Goal: Task Accomplishment & Management: Manage account settings

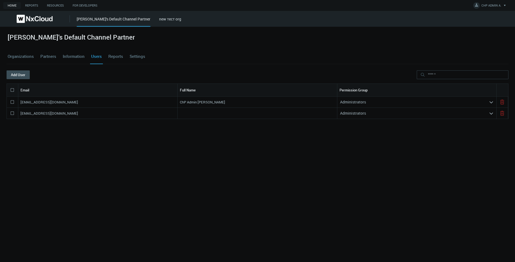
click at [11, 114] on icon at bounding box center [12, 113] width 7 height 7
click at [43, 77] on button "Delete" at bounding box center [43, 74] width 26 height 9
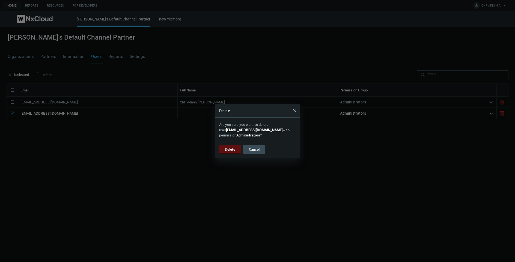
click at [230, 146] on button "Delete" at bounding box center [230, 149] width 22 height 9
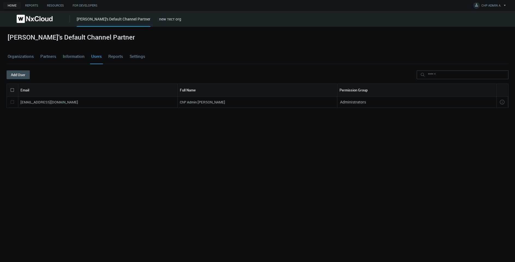
drag, startPoint x: 486, startPoint y: 154, endPoint x: 471, endPoint y: 152, distance: 15.9
click at [486, 154] on div "[EMAIL_ADDRESS][DOMAIN_NAME] ChP Admin [PERSON_NAME] Administrators" at bounding box center [257, 165] width 501 height 137
click at [24, 75] on button "Add User" at bounding box center [18, 74] width 23 height 9
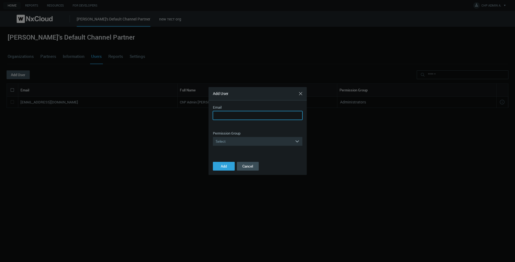
click at [231, 115] on input "Email" at bounding box center [257, 115] width 89 height 9
paste input "**********"
type input "**********"
click at [241, 142] on div "Select" at bounding box center [254, 141] width 82 height 9
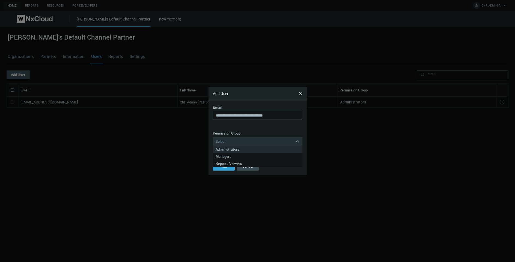
click at [237, 148] on div "Administrators" at bounding box center [257, 149] width 84 height 7
click at [225, 165] on span "Add" at bounding box center [224, 166] width 6 height 5
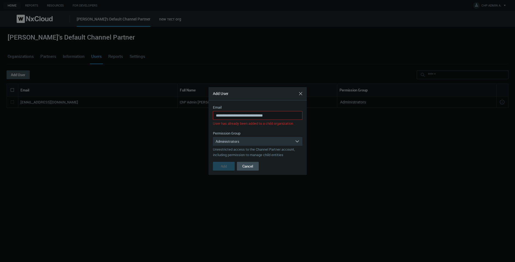
click at [225, 165] on span "Add" at bounding box center [224, 166] width 6 height 5
click at [244, 167] on button "Cancel" at bounding box center [248, 166] width 22 height 9
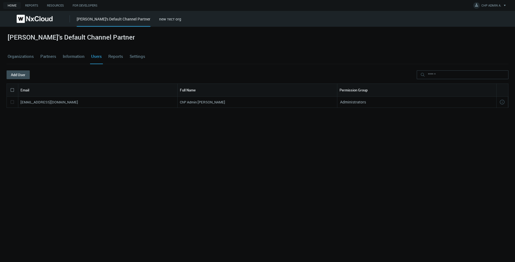
click at [148, 20] on div "[PERSON_NAME]'s Default Channel Partner new тест org" at bounding box center [296, 19] width 438 height 16
click at [154, 22] on div "[PERSON_NAME]'s Default Channel Partner new тест org" at bounding box center [296, 19] width 438 height 16
click at [165, 21] on link "new тест org" at bounding box center [170, 18] width 22 height 5
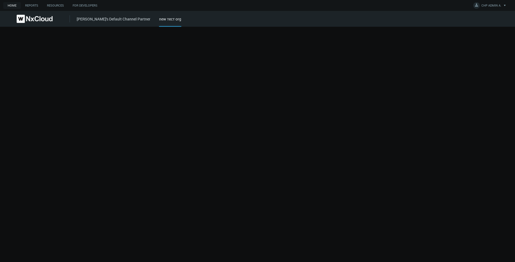
click at [165, 19] on div "new тест org" at bounding box center [170, 21] width 22 height 11
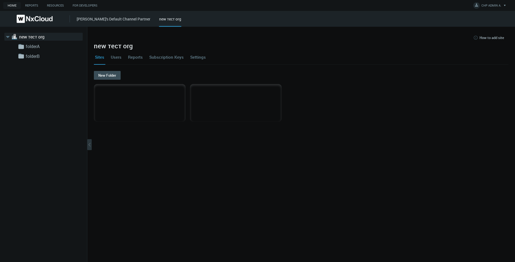
click at [117, 56] on link "Users" at bounding box center [116, 57] width 13 height 15
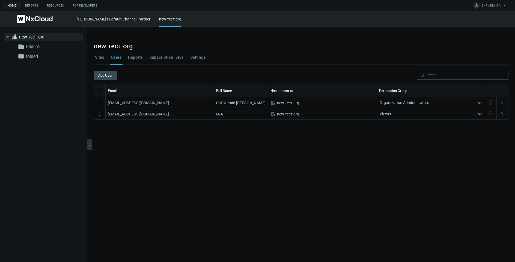
click at [115, 18] on link "[PERSON_NAME]'s Default Channel Partner" at bounding box center [114, 18] width 74 height 5
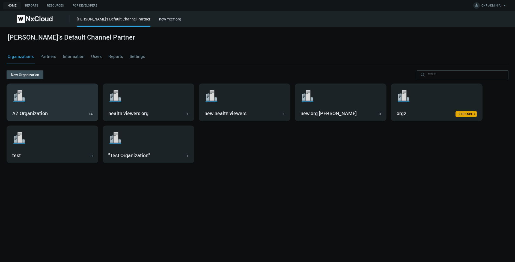
click at [66, 99] on svg-icon ".st1{fill:var(--svg-placeholder-elm2-color);} .st2{fill:var(--brand-core);} .st…" at bounding box center [52, 95] width 80 height 17
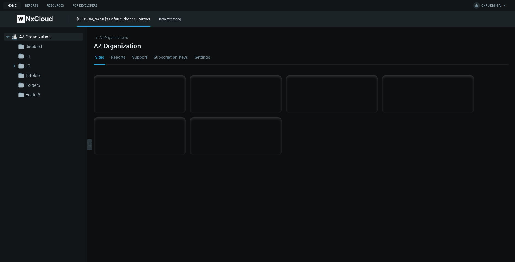
click at [99, 18] on div "[PERSON_NAME]'s Default Channel Partner" at bounding box center [114, 21] width 74 height 11
click at [110, 33] on div "All Organizations AZ Organization Sites Reports Support Subscription Keys Setti…" at bounding box center [300, 144] width 427 height 235
click at [112, 36] on span "All Organizations" at bounding box center [113, 38] width 29 height 6
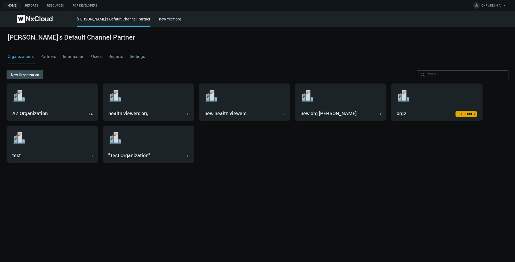
click at [99, 55] on link "Users" at bounding box center [96, 56] width 13 height 15
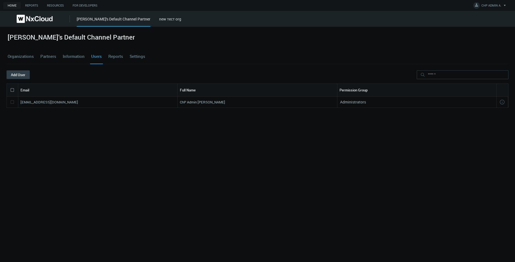
click at [20, 73] on button "Add User" at bounding box center [18, 74] width 23 height 9
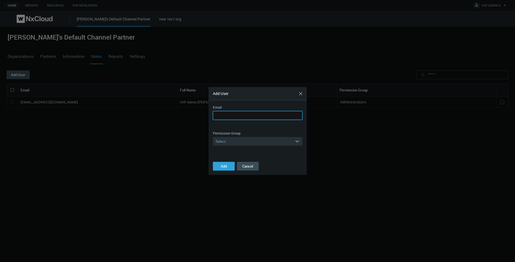
click at [241, 116] on input "Email" at bounding box center [257, 115] width 89 height 9
paste input "**********"
type input "**********"
click at [234, 140] on div "Select" at bounding box center [254, 141] width 82 height 9
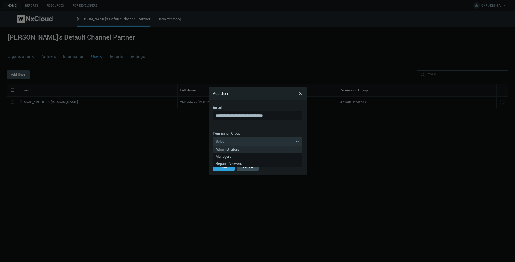
click at [234, 148] on div "Administrators" at bounding box center [257, 149] width 84 height 7
click at [224, 166] on span "Add" at bounding box center [224, 166] width 6 height 5
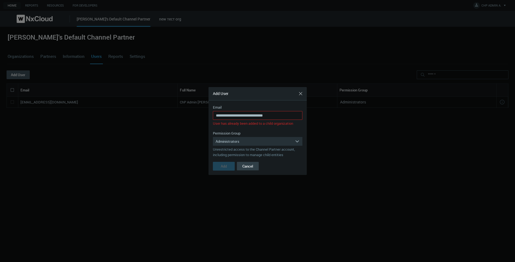
click at [249, 168] on button "Cancel" at bounding box center [248, 166] width 22 height 9
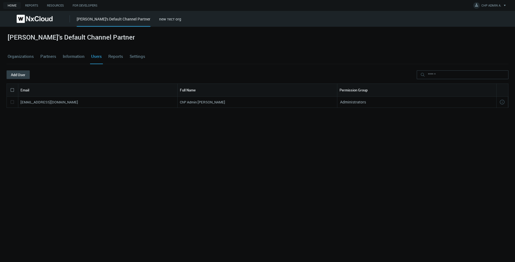
click at [16, 77] on button "Add User" at bounding box center [18, 74] width 23 height 9
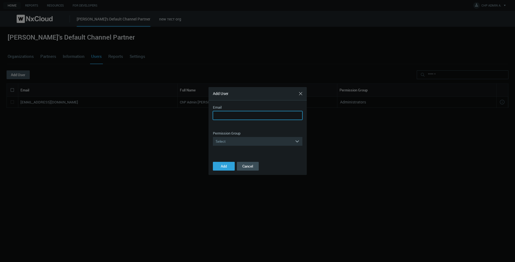
click at [249, 115] on input "Email" at bounding box center [257, 115] width 89 height 9
paste input "**********"
type input "**********"
click at [236, 145] on div "Select" at bounding box center [254, 141] width 82 height 9
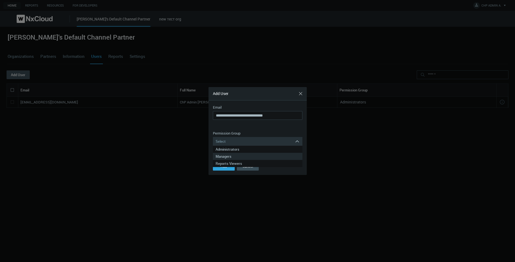
click at [237, 157] on div "Managers" at bounding box center [257, 156] width 84 height 7
click at [230, 137] on div "Managers" at bounding box center [254, 141] width 82 height 9
click at [228, 145] on div "Managers" at bounding box center [254, 141] width 82 height 9
click at [229, 141] on div "Managers" at bounding box center [254, 141] width 82 height 9
click at [229, 147] on div "Administrators" at bounding box center [257, 149] width 84 height 7
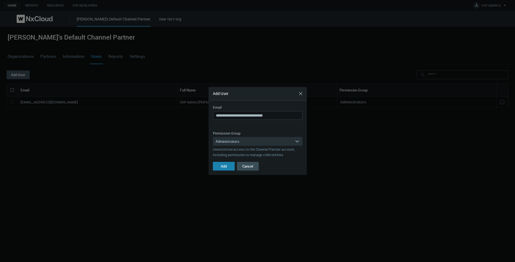
click at [221, 166] on span "Add" at bounding box center [224, 166] width 6 height 5
click at [247, 169] on button "Cancel" at bounding box center [248, 166] width 22 height 9
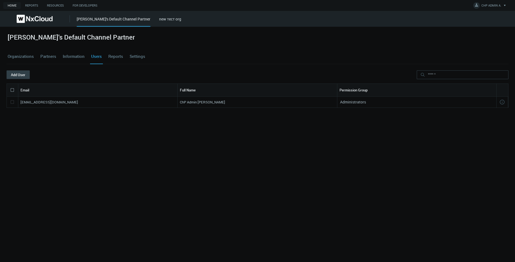
click at [22, 76] on button "Add User" at bounding box center [18, 74] width 23 height 9
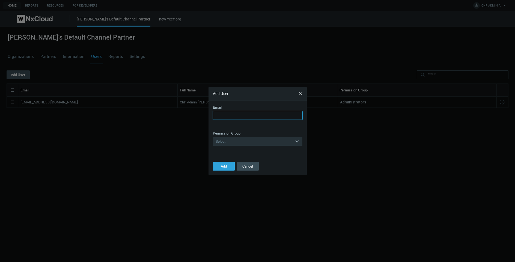
click at [246, 112] on input "Email" at bounding box center [257, 115] width 89 height 9
click at [241, 143] on div "Select" at bounding box center [254, 141] width 82 height 9
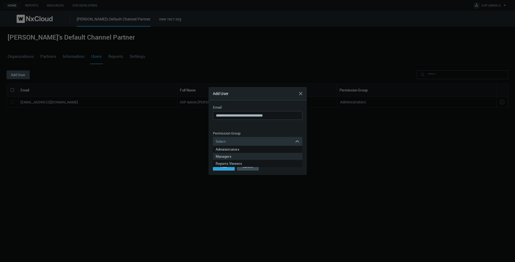
click at [240, 156] on div "Managers" at bounding box center [257, 156] width 84 height 7
click at [228, 166] on button "Add" at bounding box center [224, 166] width 22 height 9
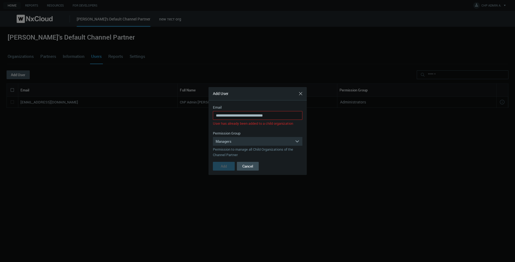
click at [228, 166] on button "Add" at bounding box center [224, 166] width 22 height 9
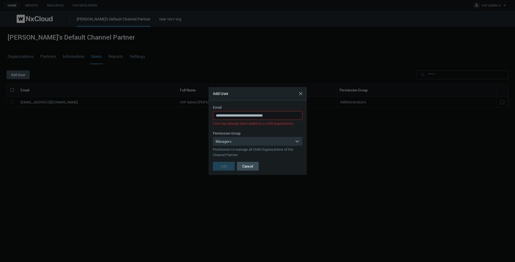
click at [228, 166] on button "Add" at bounding box center [224, 166] width 22 height 9
click at [235, 114] on input "**********" at bounding box center [257, 115] width 89 height 9
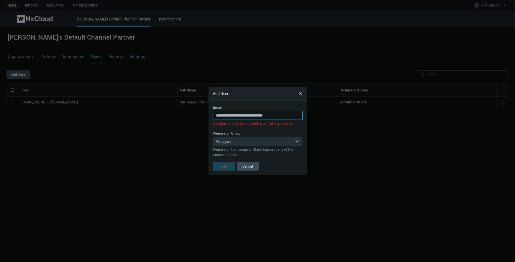
click at [248, 114] on input "**********" at bounding box center [257, 115] width 89 height 9
type input "**********"
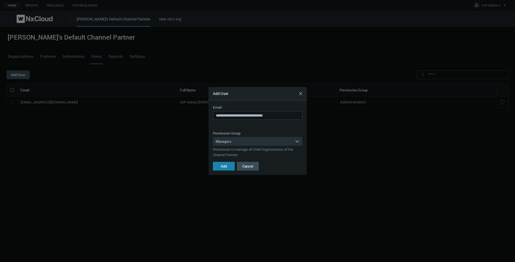
click at [229, 166] on button "Add" at bounding box center [224, 166] width 22 height 9
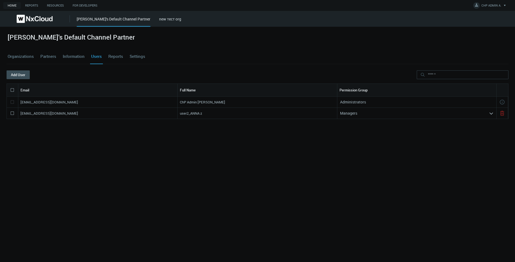
click at [71, 113] on nx-search-highlight "[EMAIL_ADDRESS][DOMAIN_NAME]" at bounding box center [49, 113] width 58 height 5
copy nx-search-highlight "[EMAIL_ADDRESS][DOMAIN_NAME]"
